Goal: Communication & Community: Connect with others

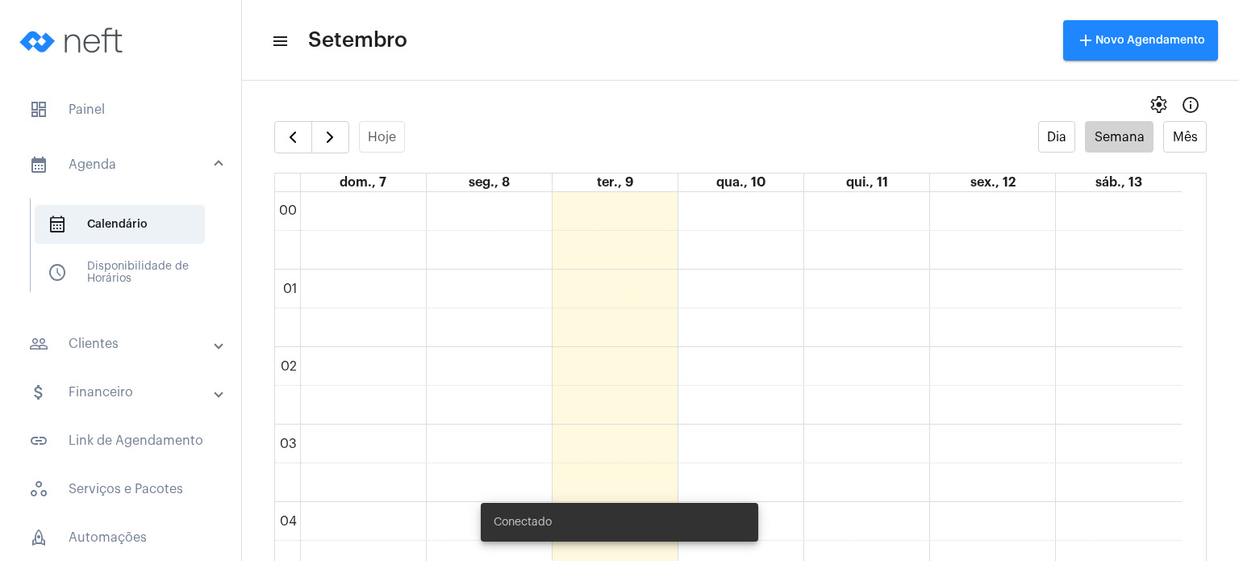
scroll to position [1161, 0]
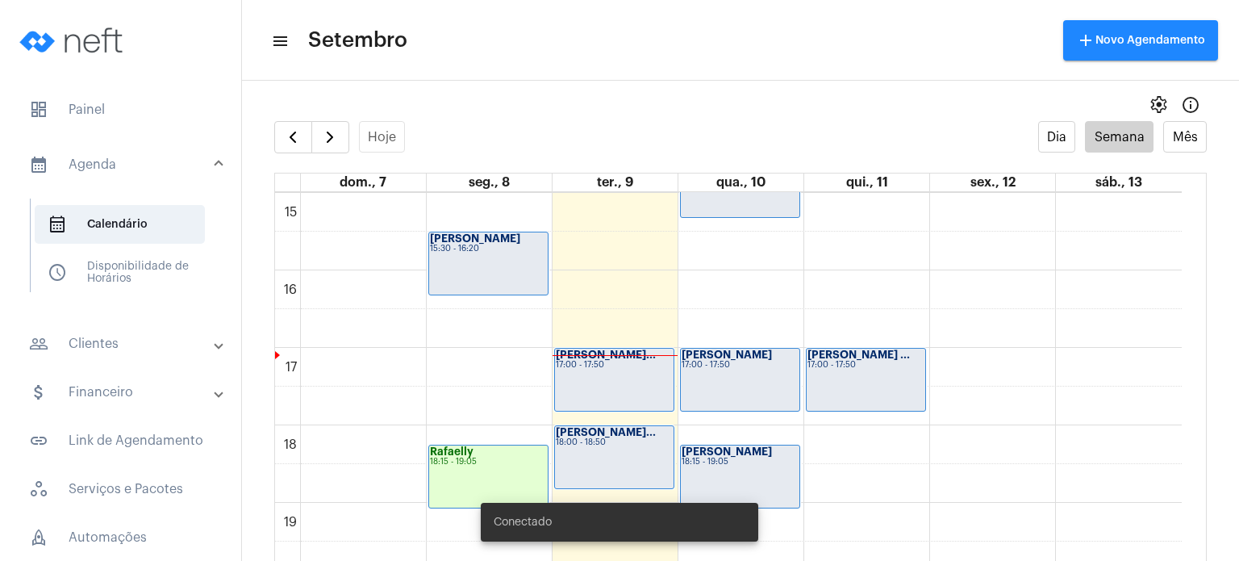
click at [106, 128] on span "dashboard Painel" at bounding box center [120, 109] width 209 height 39
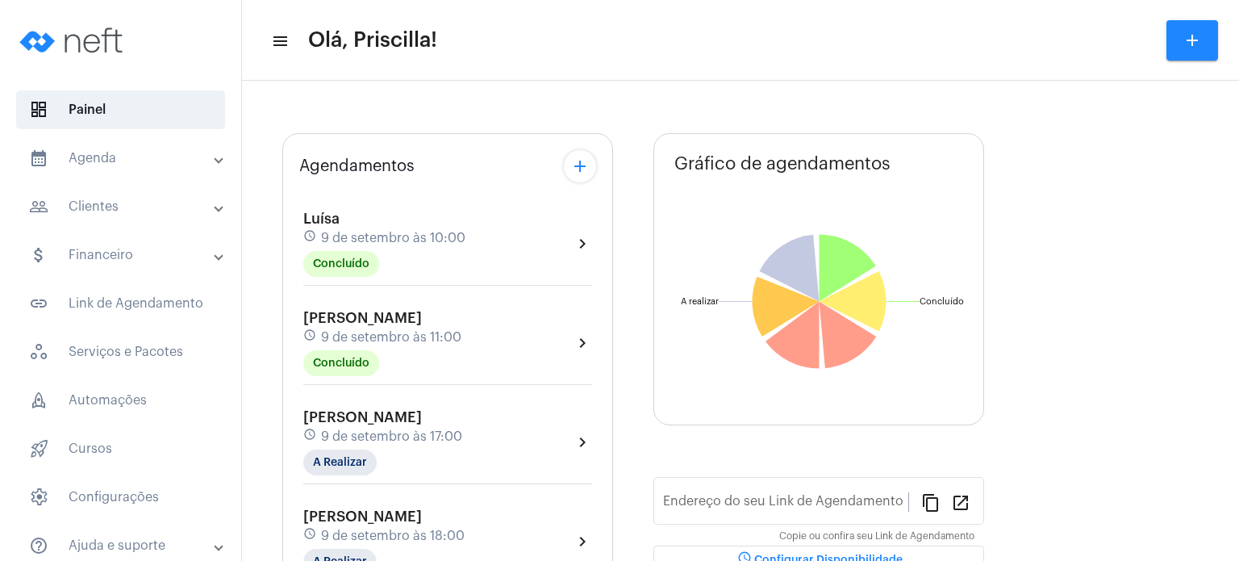
type input "[URL][DOMAIN_NAME]"
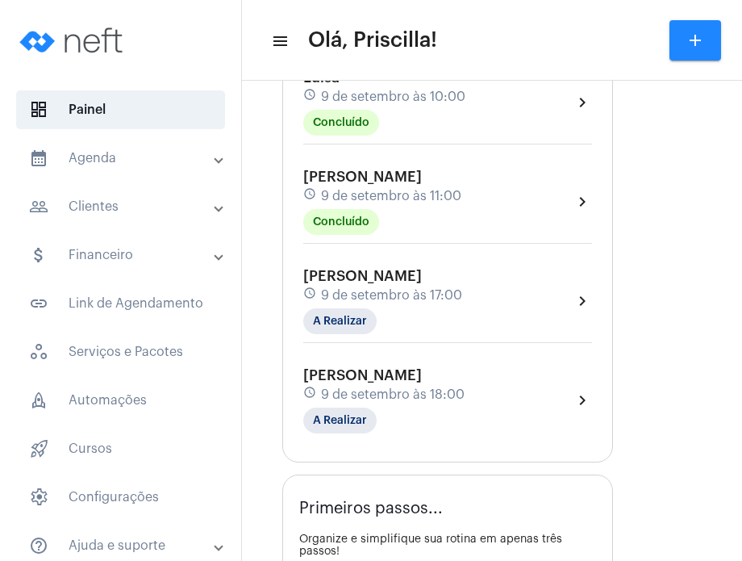
scroll to position [317, 0]
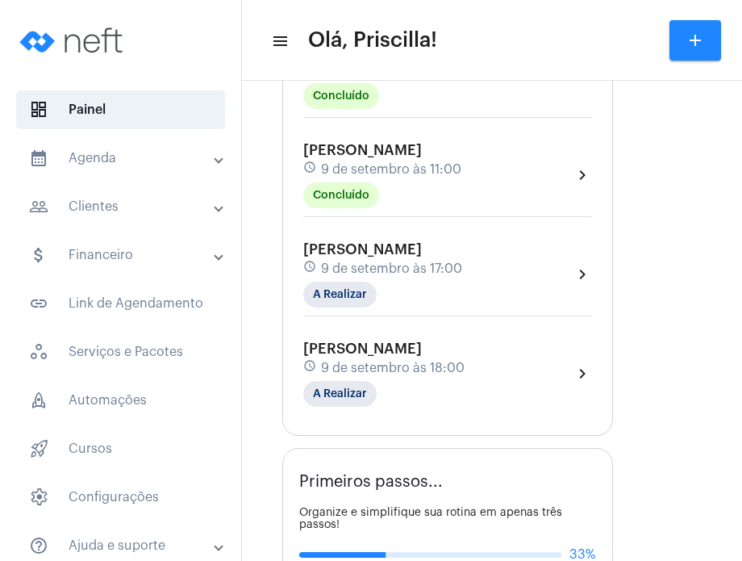
click at [593, 254] on div "[PERSON_NAME] schedule [DATE] 17:00 A Realizar chevron_right" at bounding box center [447, 278] width 297 height 83
click at [562, 257] on div "[PERSON_NAME] schedule [DATE] 17:00 A Realizar chevron_right" at bounding box center [447, 274] width 289 height 66
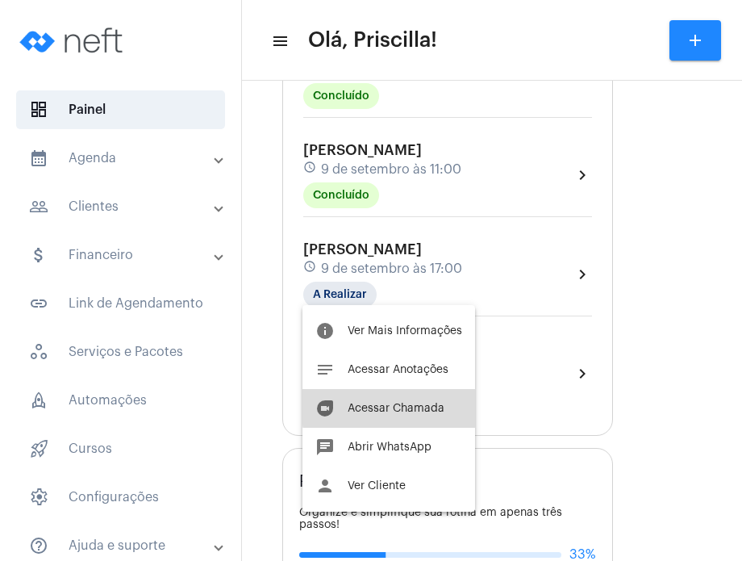
click at [443, 404] on button "duo [PERSON_NAME]" at bounding box center [388, 408] width 173 height 39
